Goal: Information Seeking & Learning: Learn about a topic

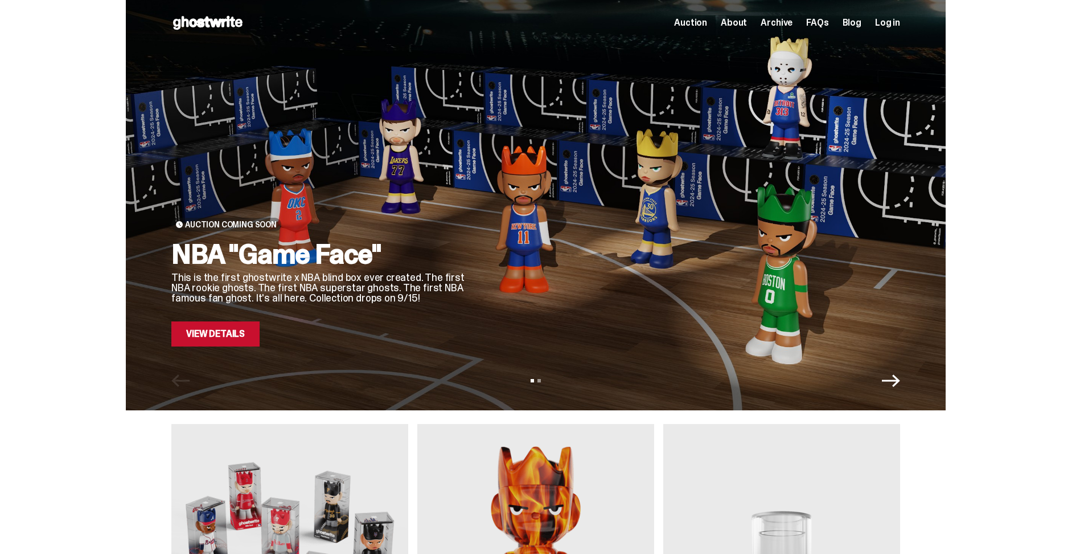
click at [241, 332] on link "View Details" at bounding box center [215, 333] width 88 height 25
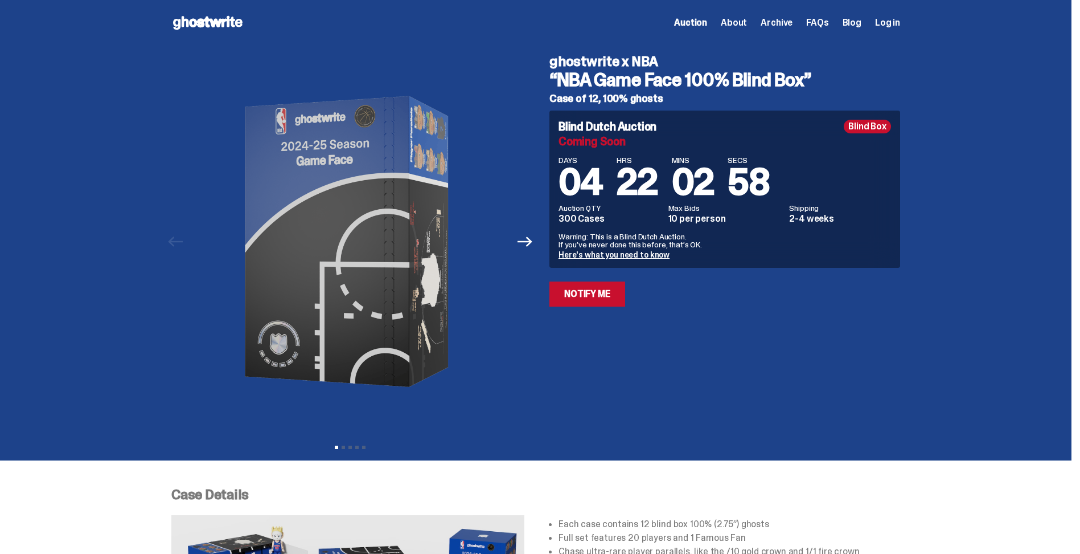
click at [614, 250] on link "Here's what you need to know" at bounding box center [614, 254] width 111 height 10
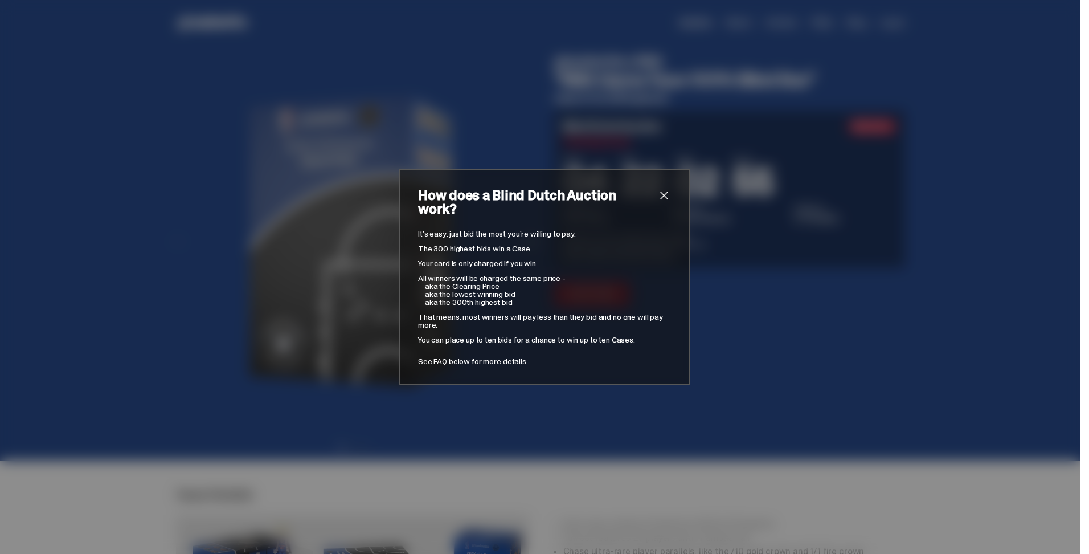
click at [691, 187] on div "How does a Blind Dutch Auction work? It’s easy: just bid the most you’re willin…" at bounding box center [544, 277] width 1089 height 554
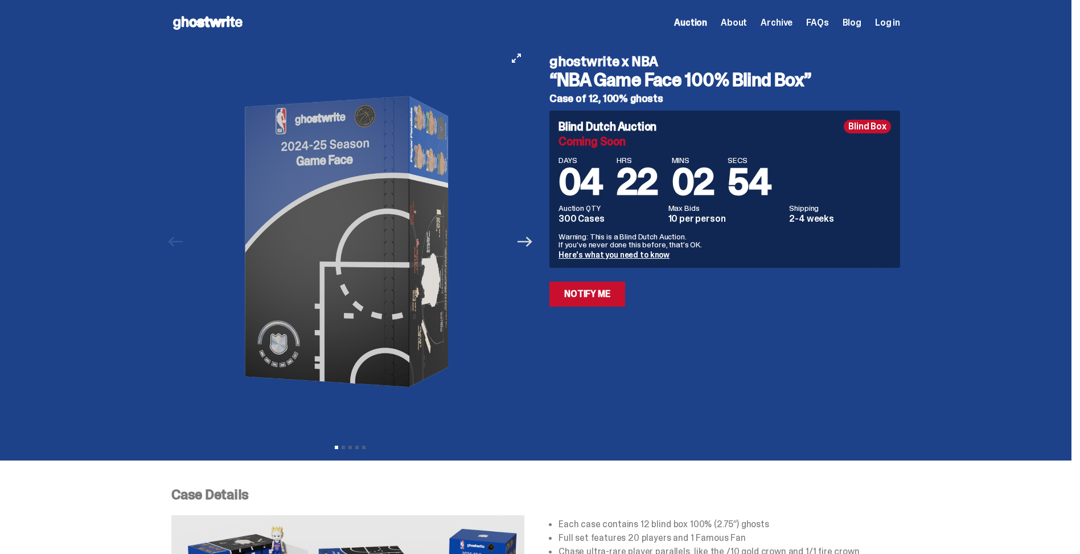
click at [531, 243] on icon "Next" at bounding box center [525, 241] width 15 height 15
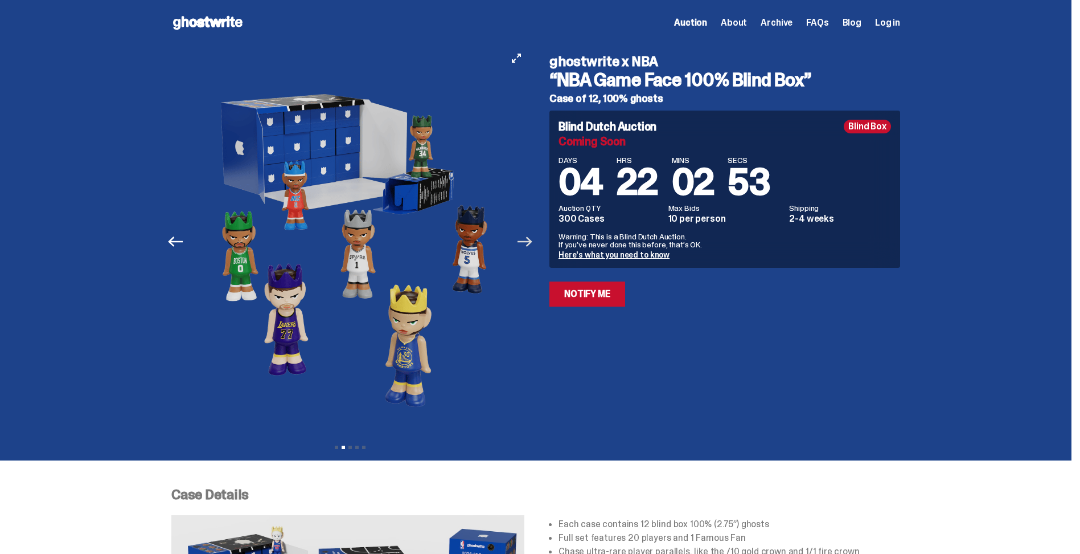
click at [531, 243] on icon "Next" at bounding box center [525, 241] width 15 height 15
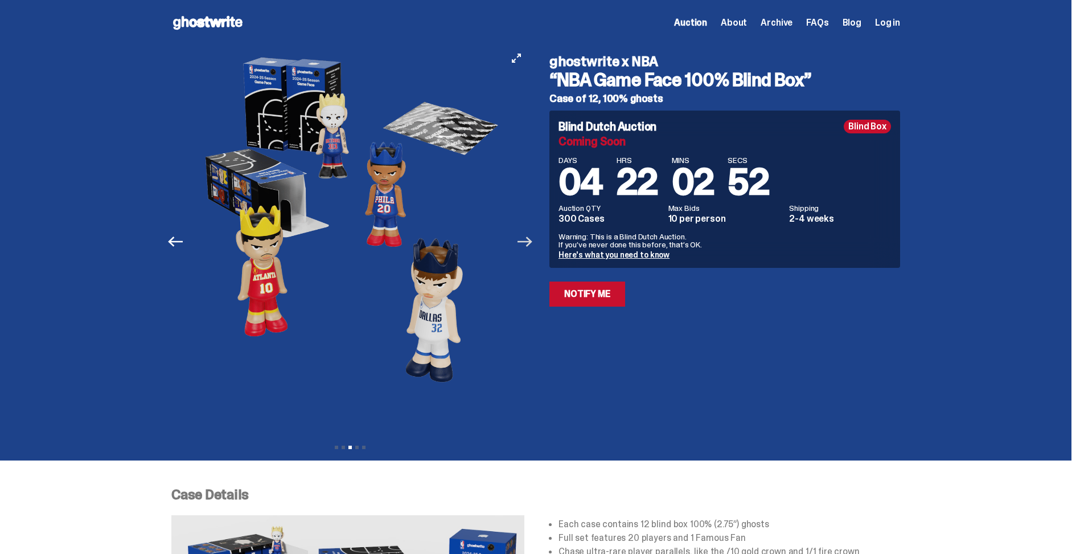
click at [531, 243] on icon "Next" at bounding box center [525, 241] width 15 height 15
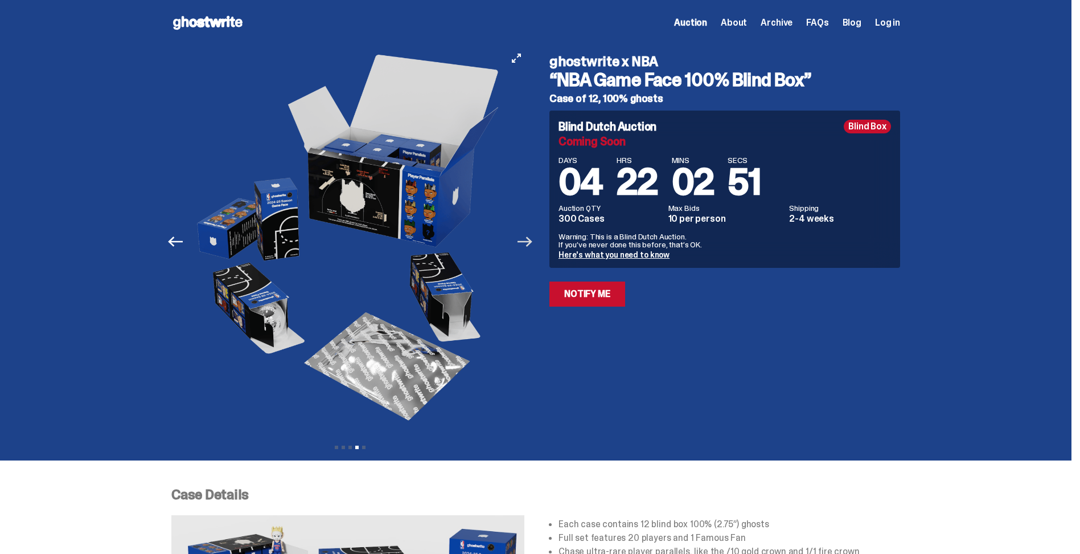
click at [531, 243] on icon "Next" at bounding box center [525, 241] width 15 height 15
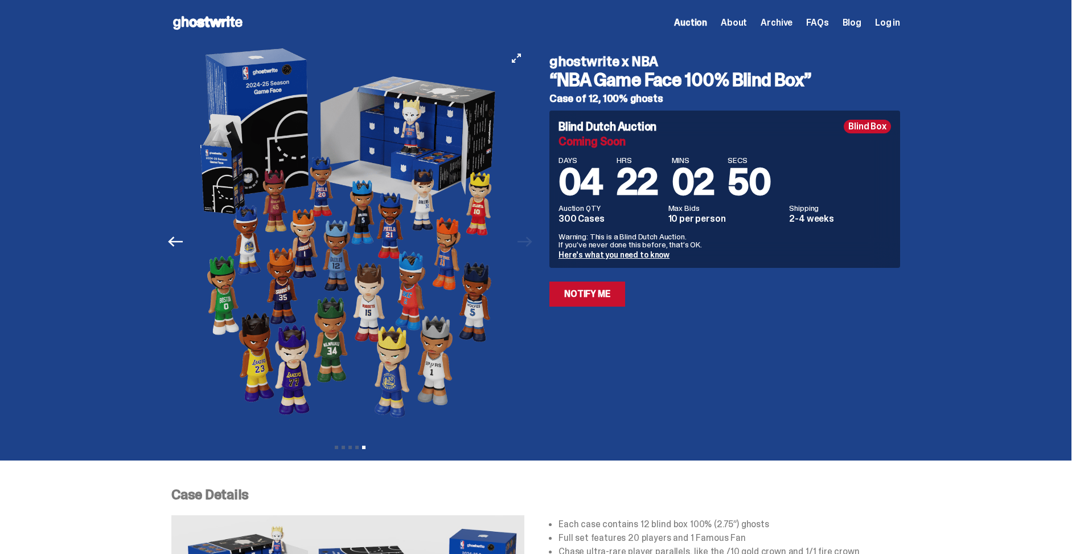
click at [529, 243] on div at bounding box center [350, 242] width 358 height 392
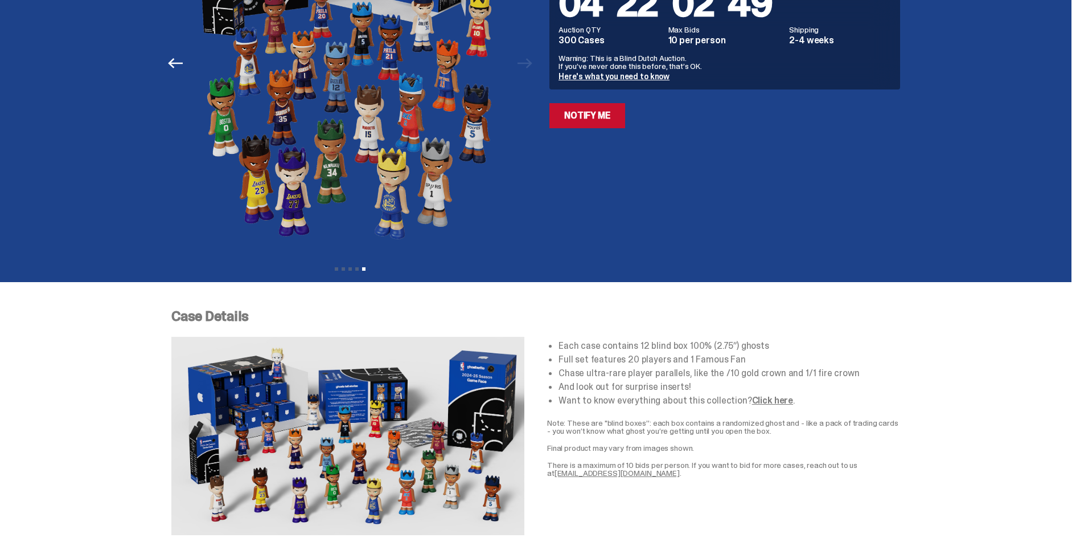
scroll to position [399, 0]
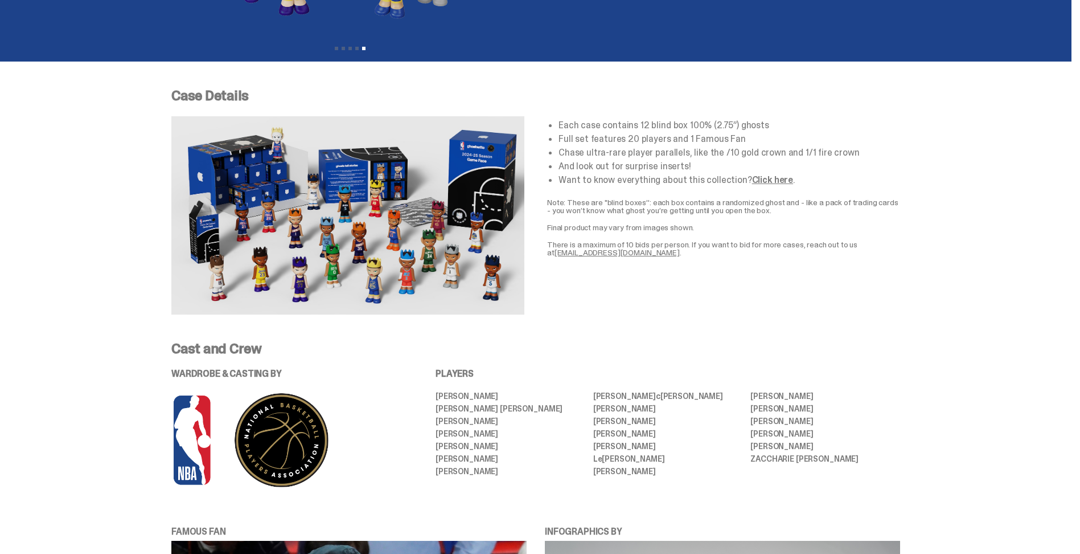
click at [757, 182] on link "Click here" at bounding box center [772, 180] width 41 height 12
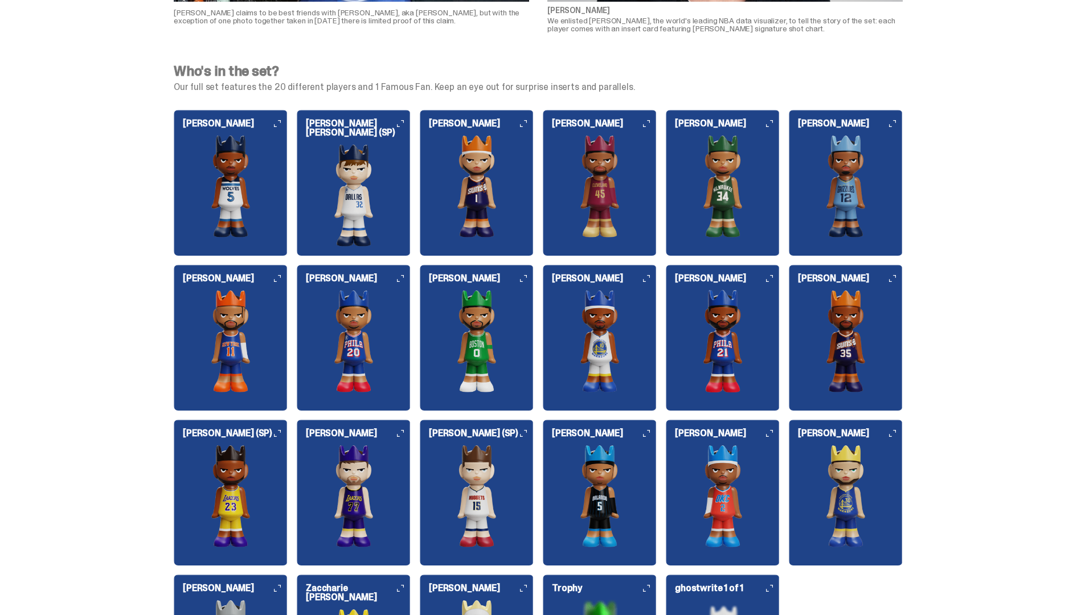
scroll to position [1139, 0]
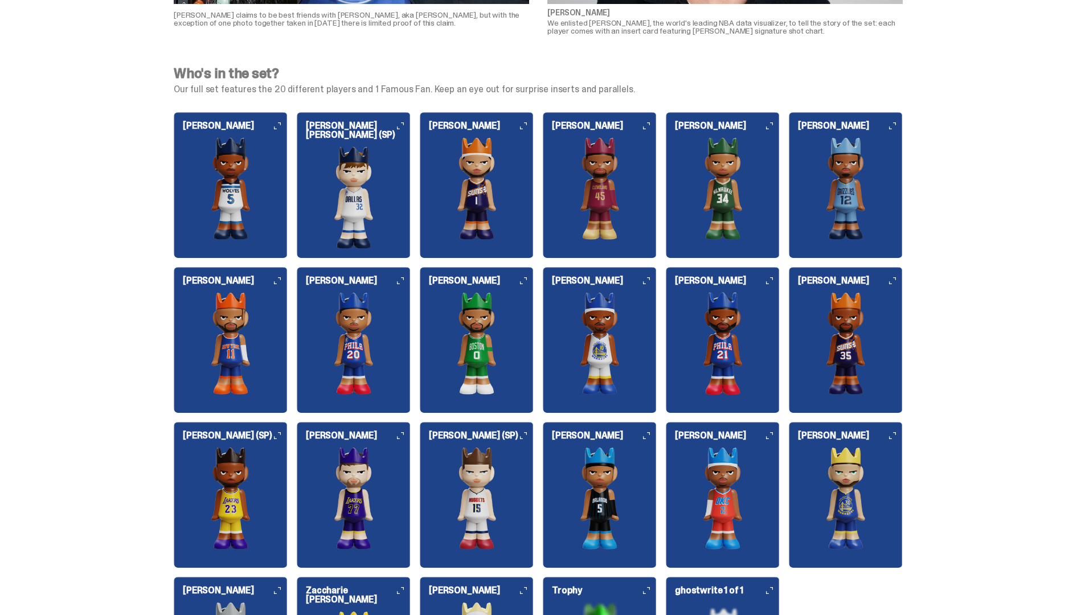
click at [861, 132] on div "[PERSON_NAME]" at bounding box center [846, 180] width 114 height 118
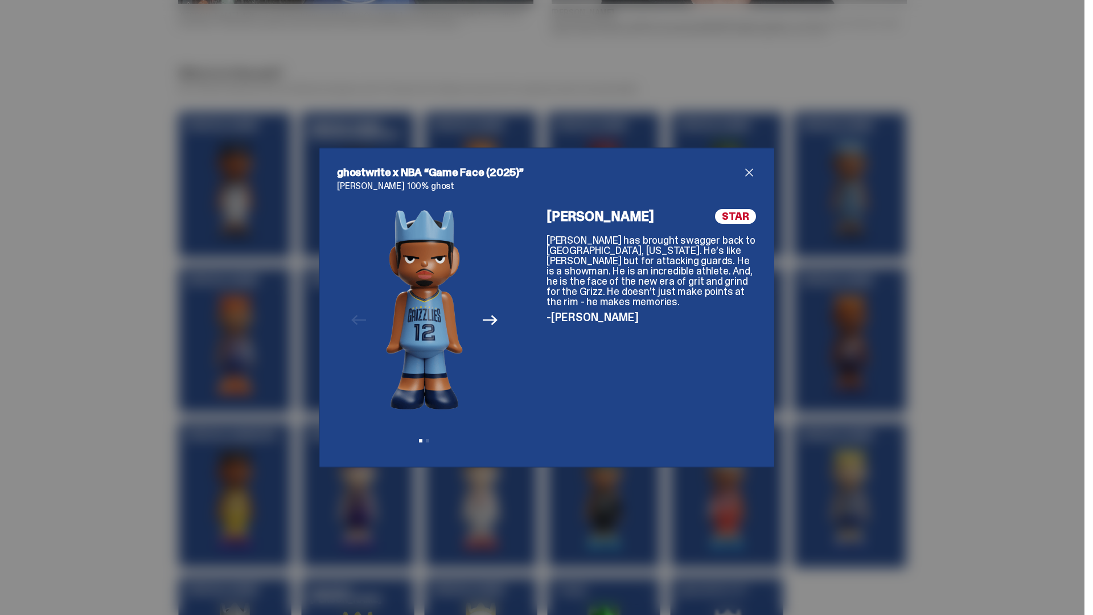
click at [489, 312] on button "Next" at bounding box center [490, 320] width 25 height 25
click at [743, 174] on span "close" at bounding box center [750, 173] width 14 height 14
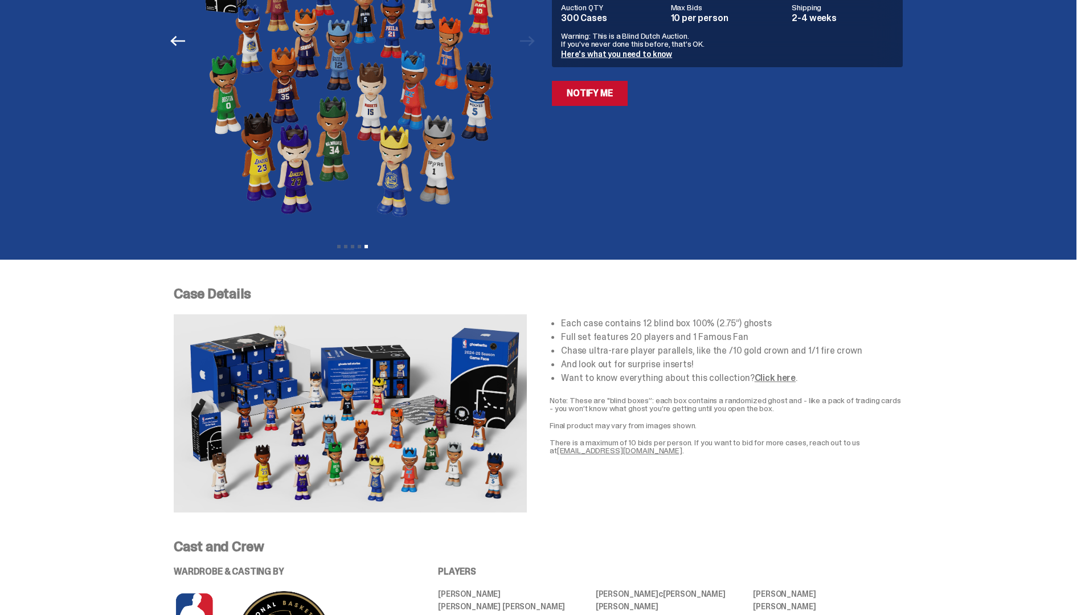
scroll to position [228, 0]
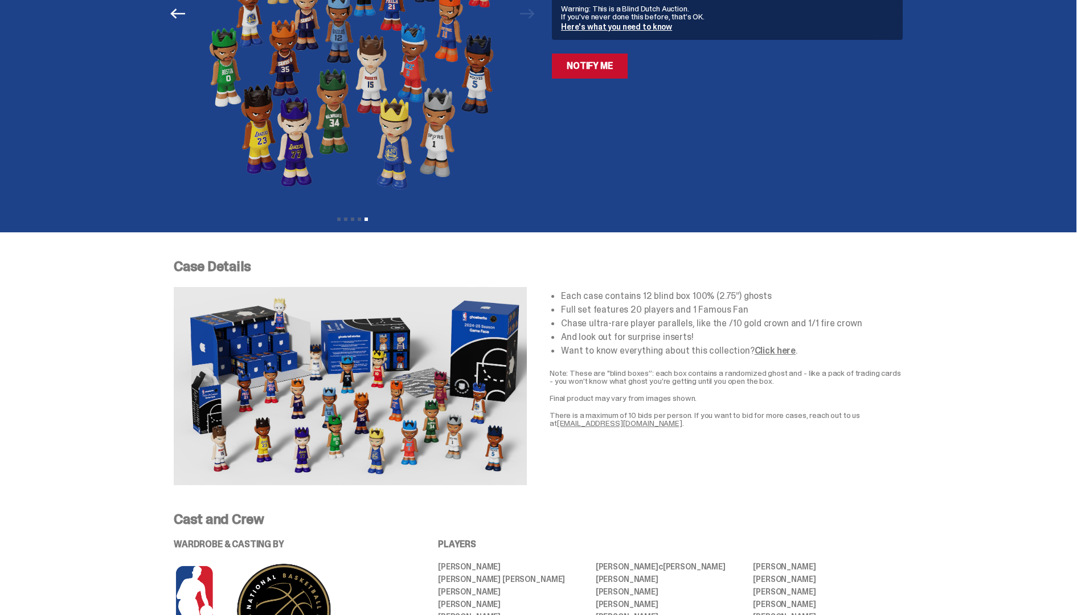
click at [404, 400] on img at bounding box center [350, 386] width 353 height 198
